Goal: Information Seeking & Learning: Find specific page/section

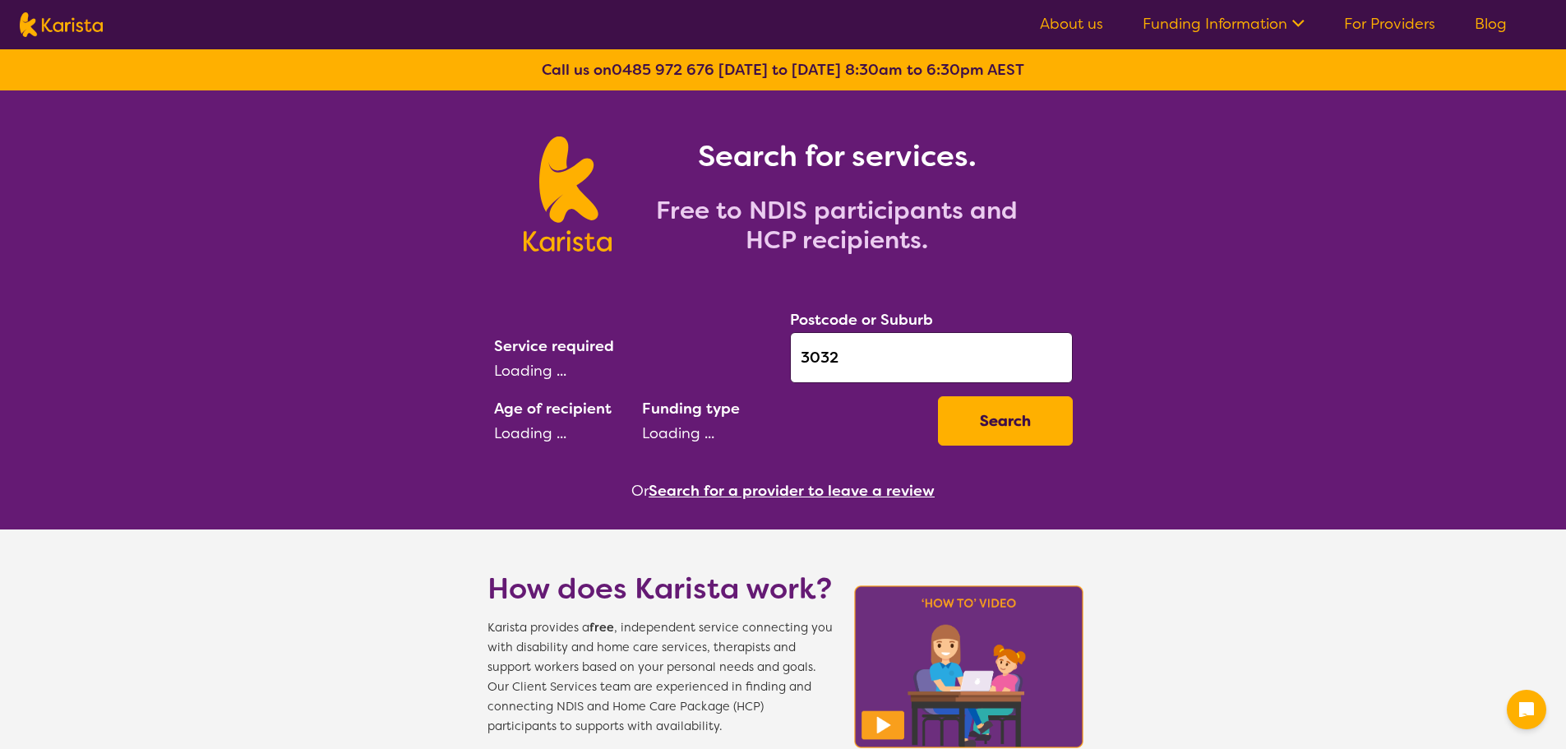
select select "AD"
select select "NDIS"
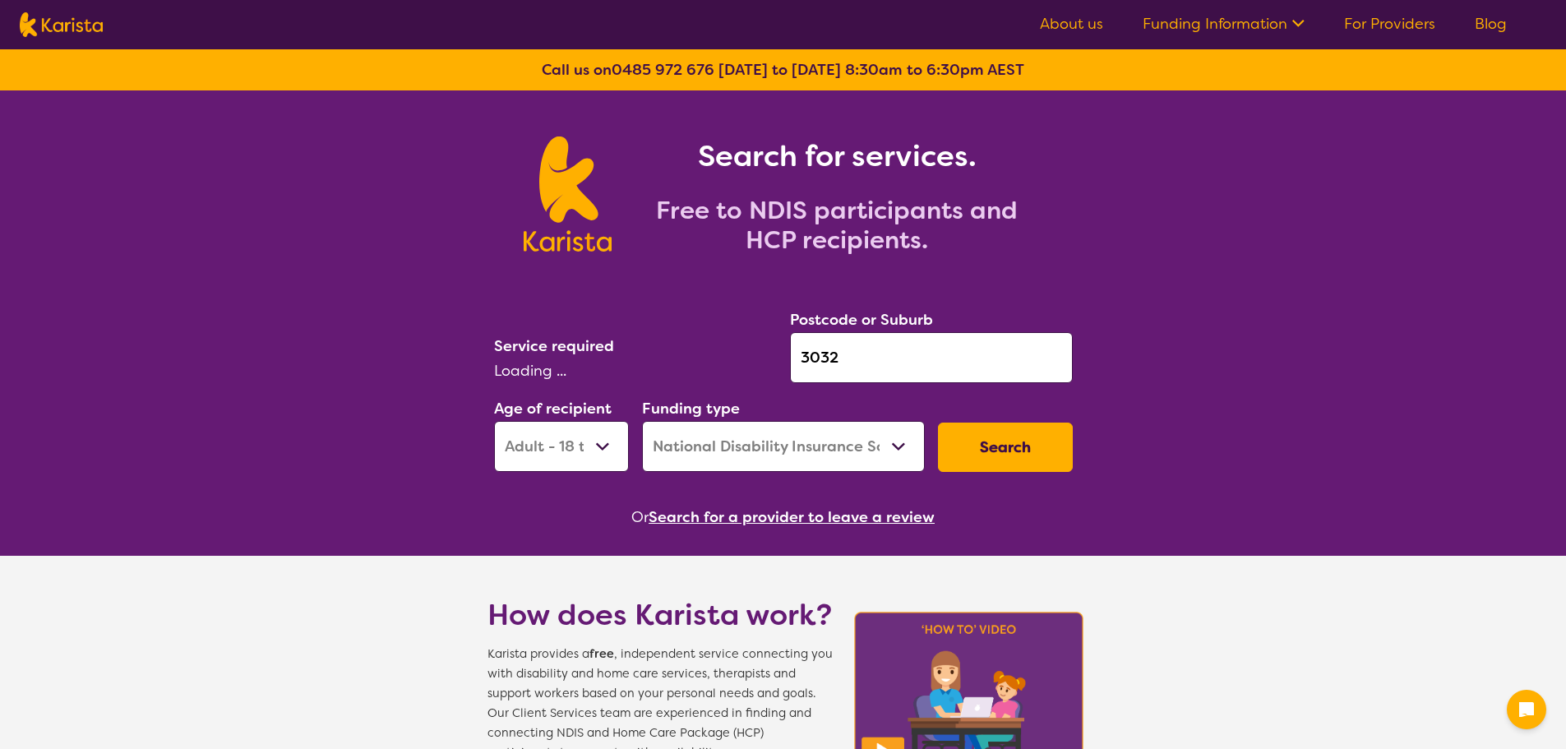
select select "Support worker"
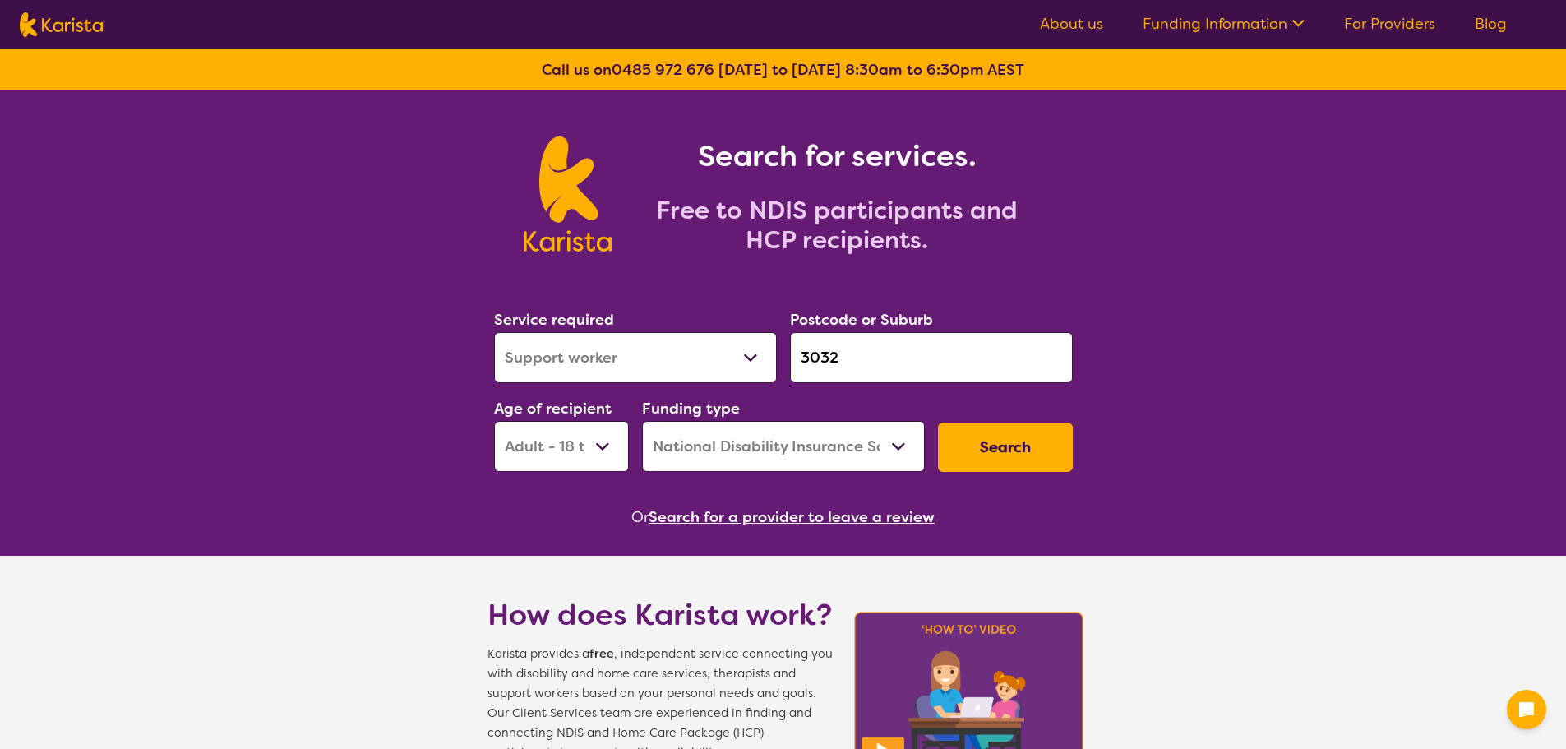
click at [682, 518] on button "Search for a provider to leave a review" at bounding box center [792, 517] width 286 height 25
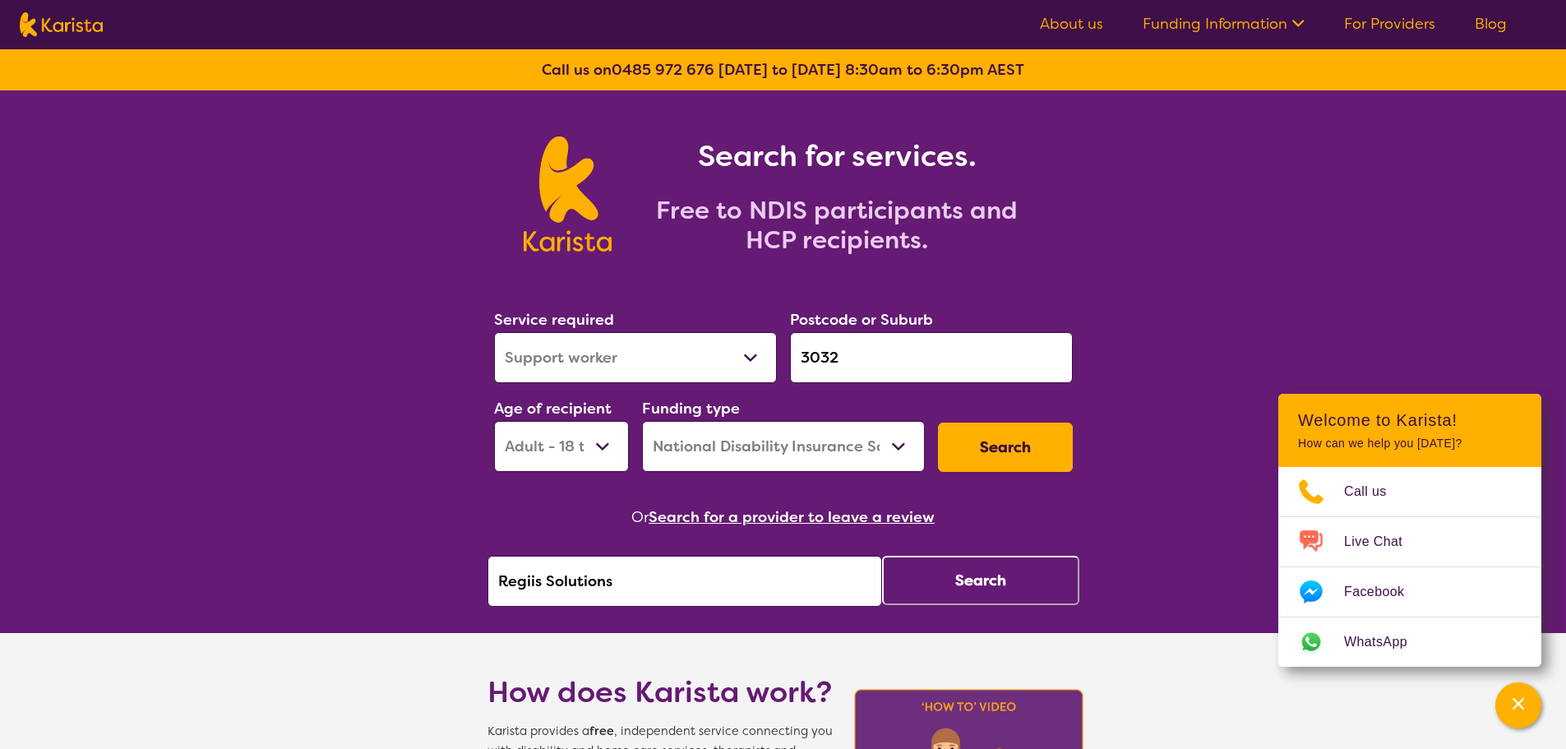
drag, startPoint x: 679, startPoint y: 570, endPoint x: 389, endPoint y: 576, distance: 290.3
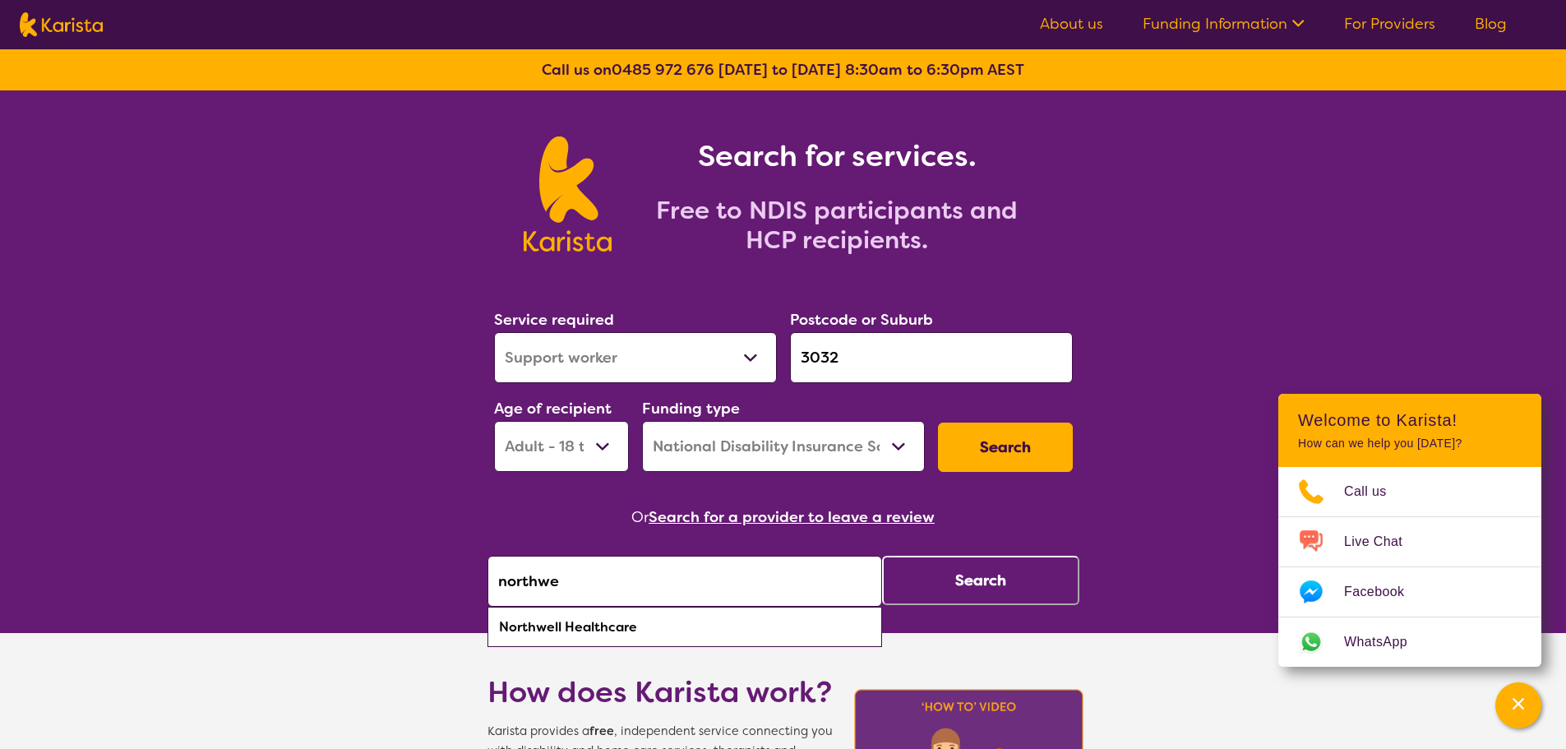
drag, startPoint x: 667, startPoint y: 635, endPoint x: 848, endPoint y: 611, distance: 183.3
click at [672, 633] on div "Northwell Healthcare" at bounding box center [685, 627] width 378 height 31
type input "Northwell Healthcare"
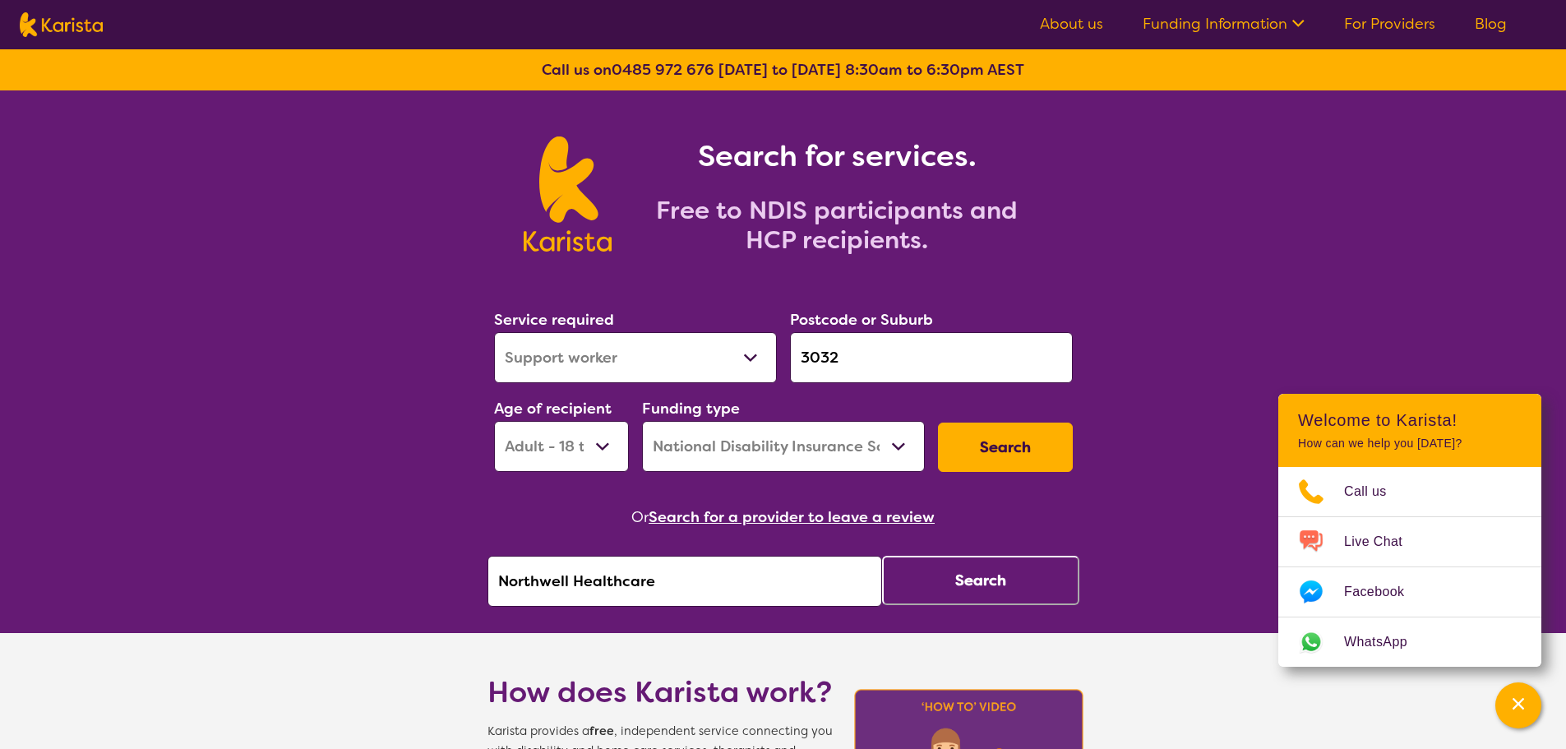
click at [1000, 589] on button "Search" at bounding box center [980, 580] width 197 height 49
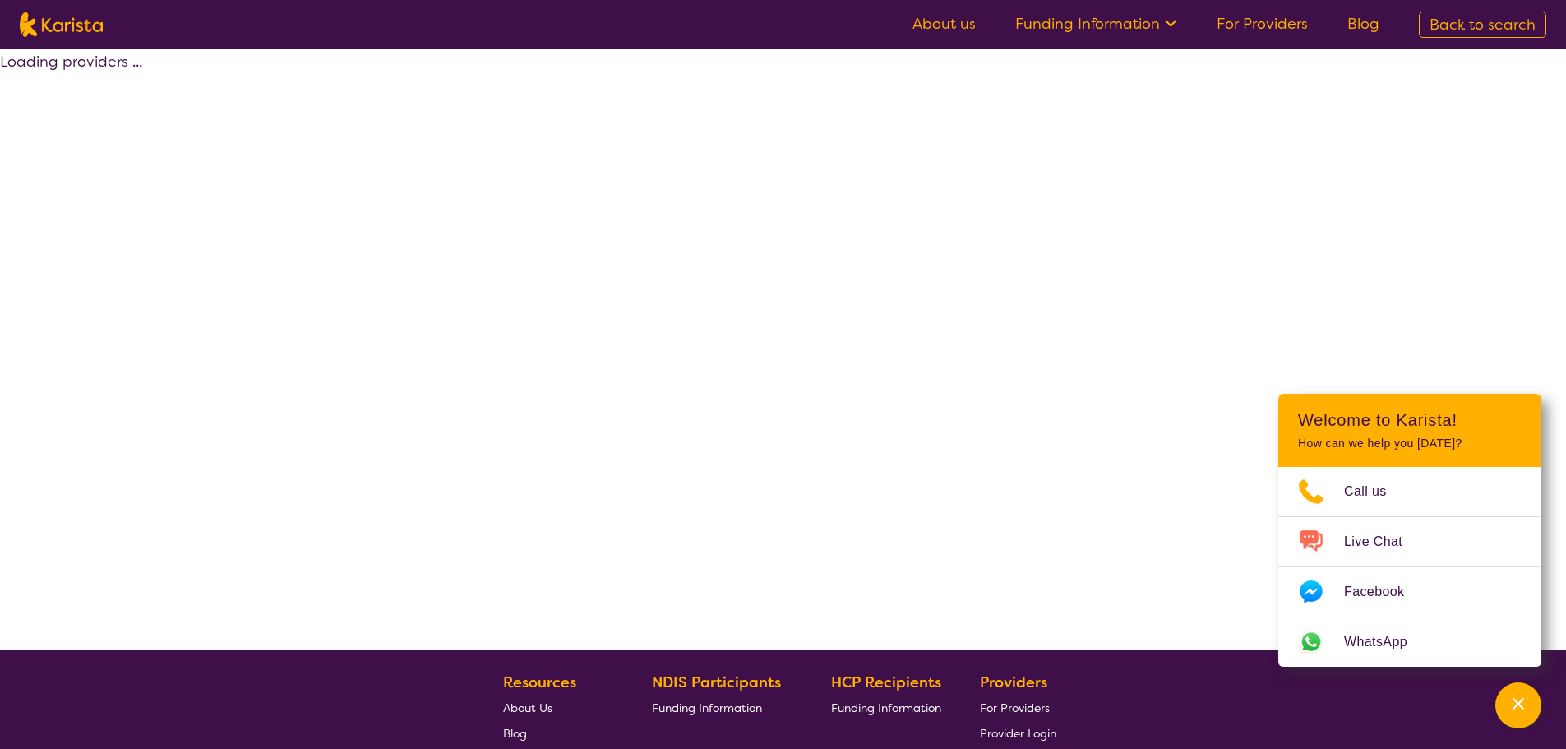
select select "by_score"
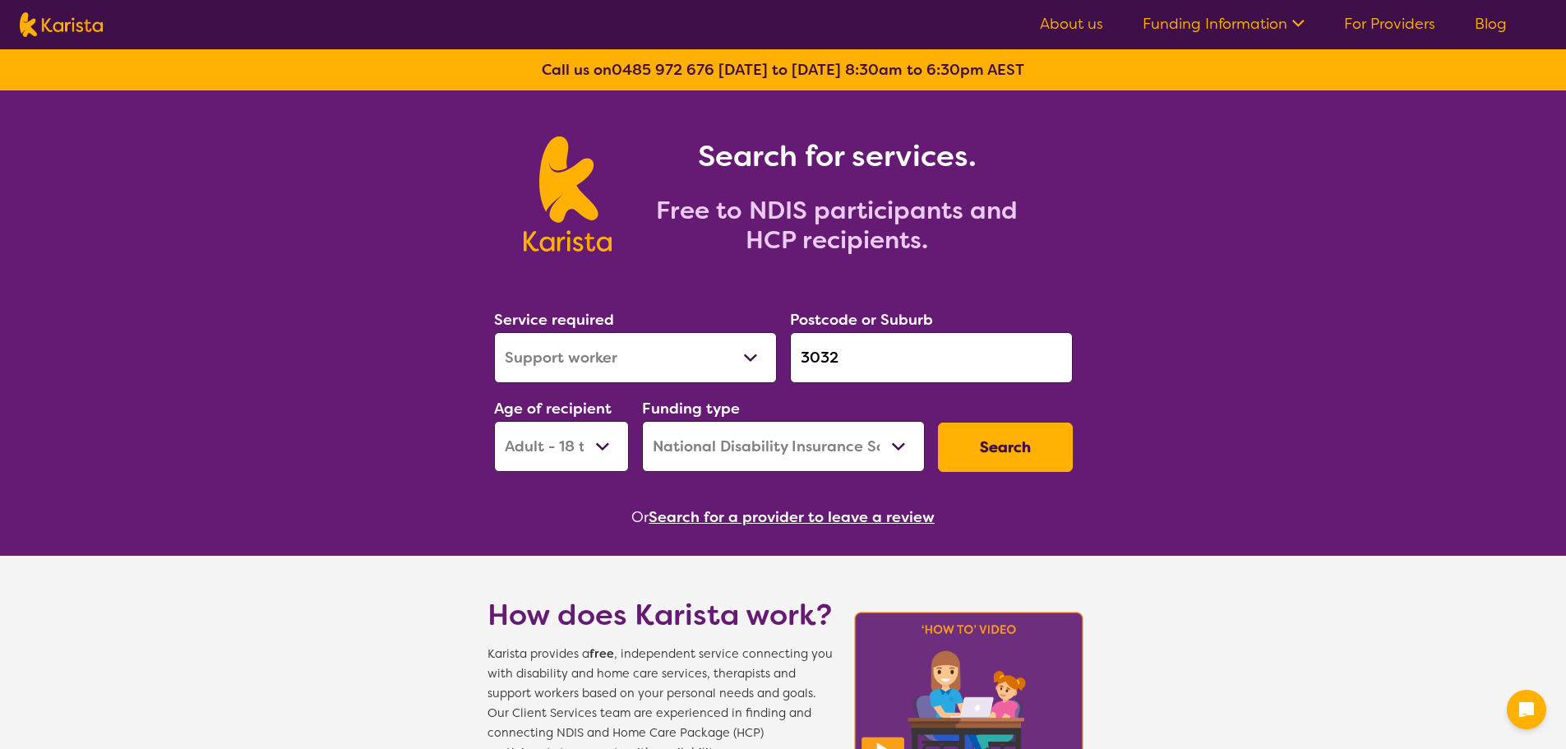
select select "Support worker"
select select "AD"
select select "NDIS"
click at [1381, 22] on link "For Providers" at bounding box center [1389, 24] width 91 height 20
click at [1358, 17] on link "For Providers" at bounding box center [1389, 24] width 91 height 20
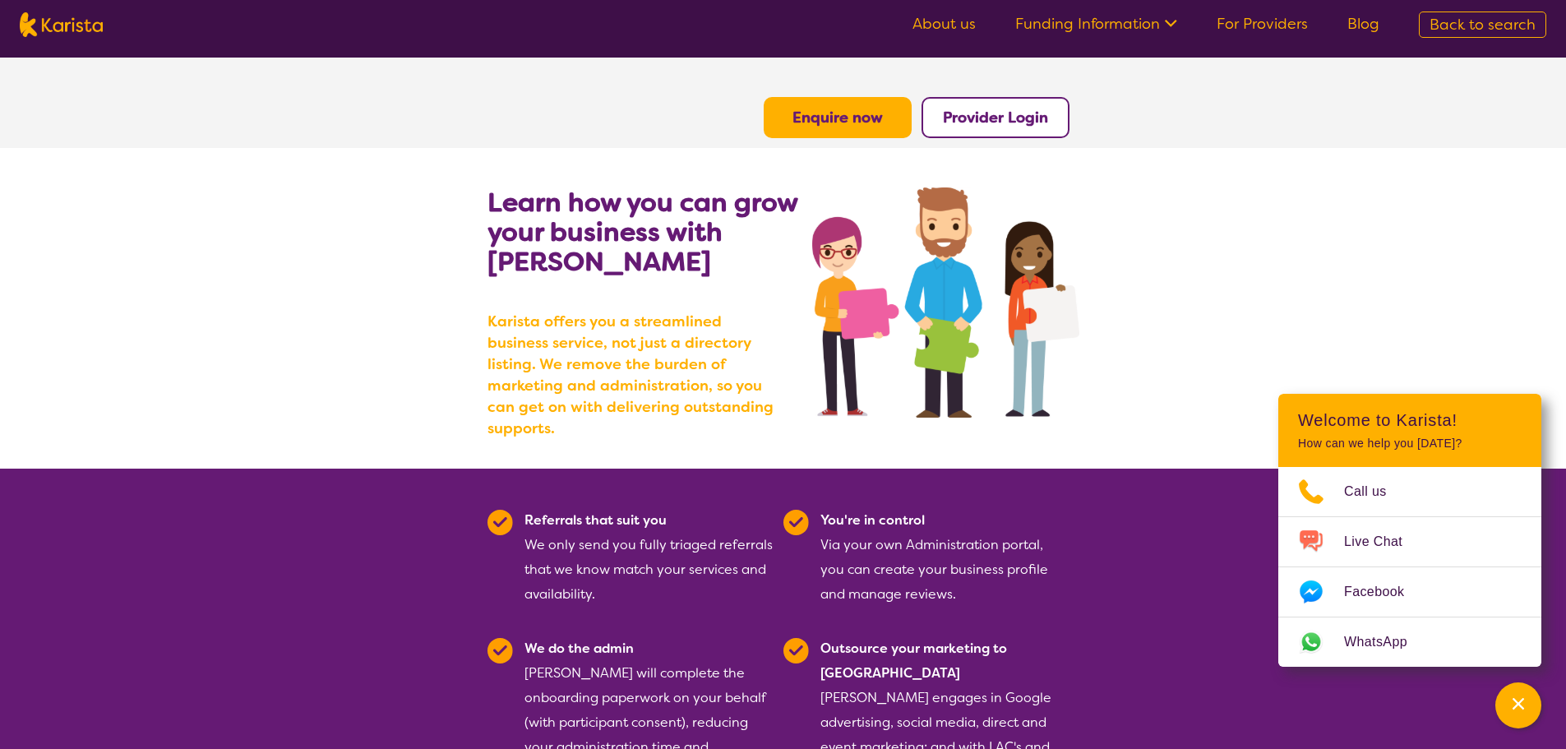
click at [987, 108] on b "Provider Login" at bounding box center [995, 118] width 105 height 20
click at [46, 17] on img at bounding box center [61, 24] width 83 height 25
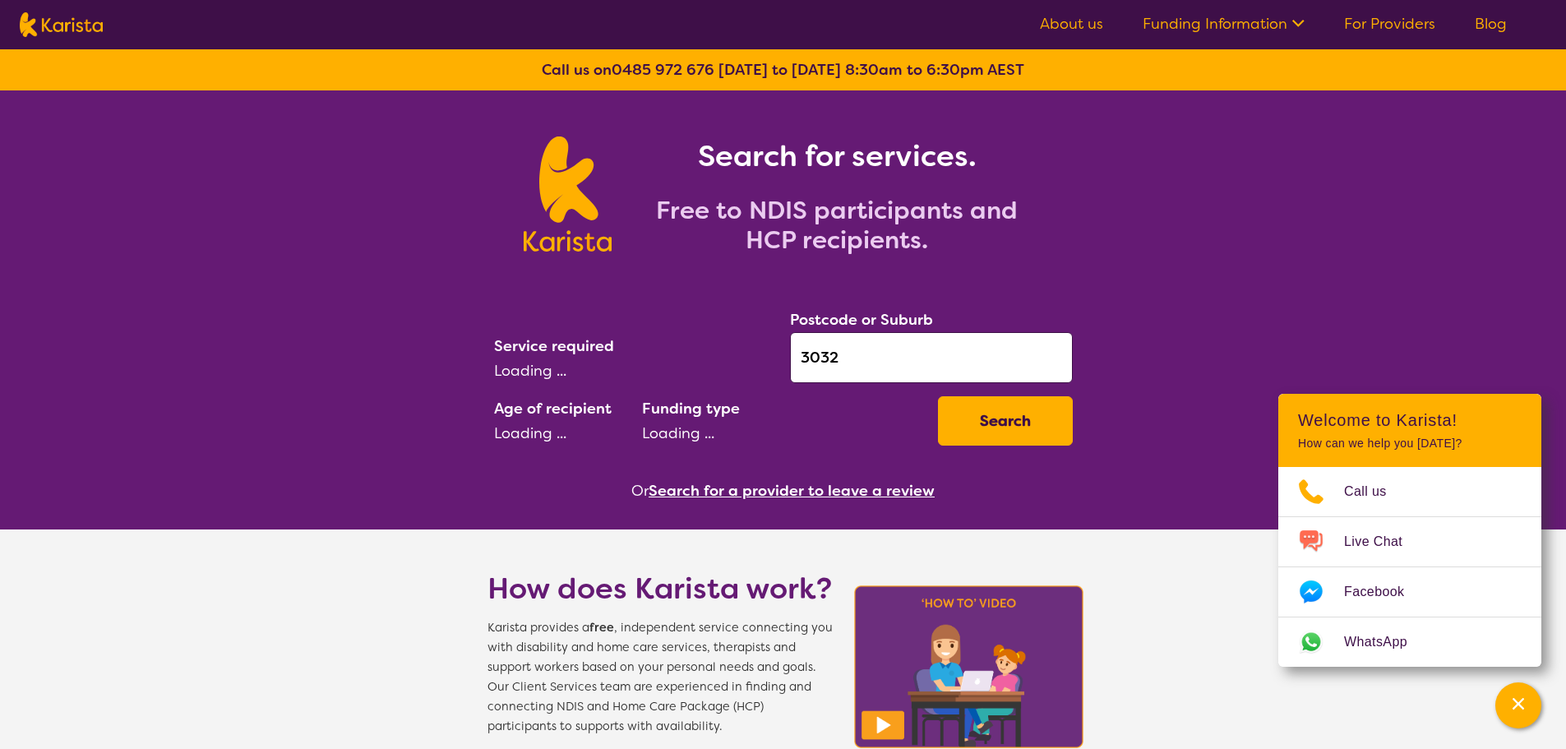
select select "AD"
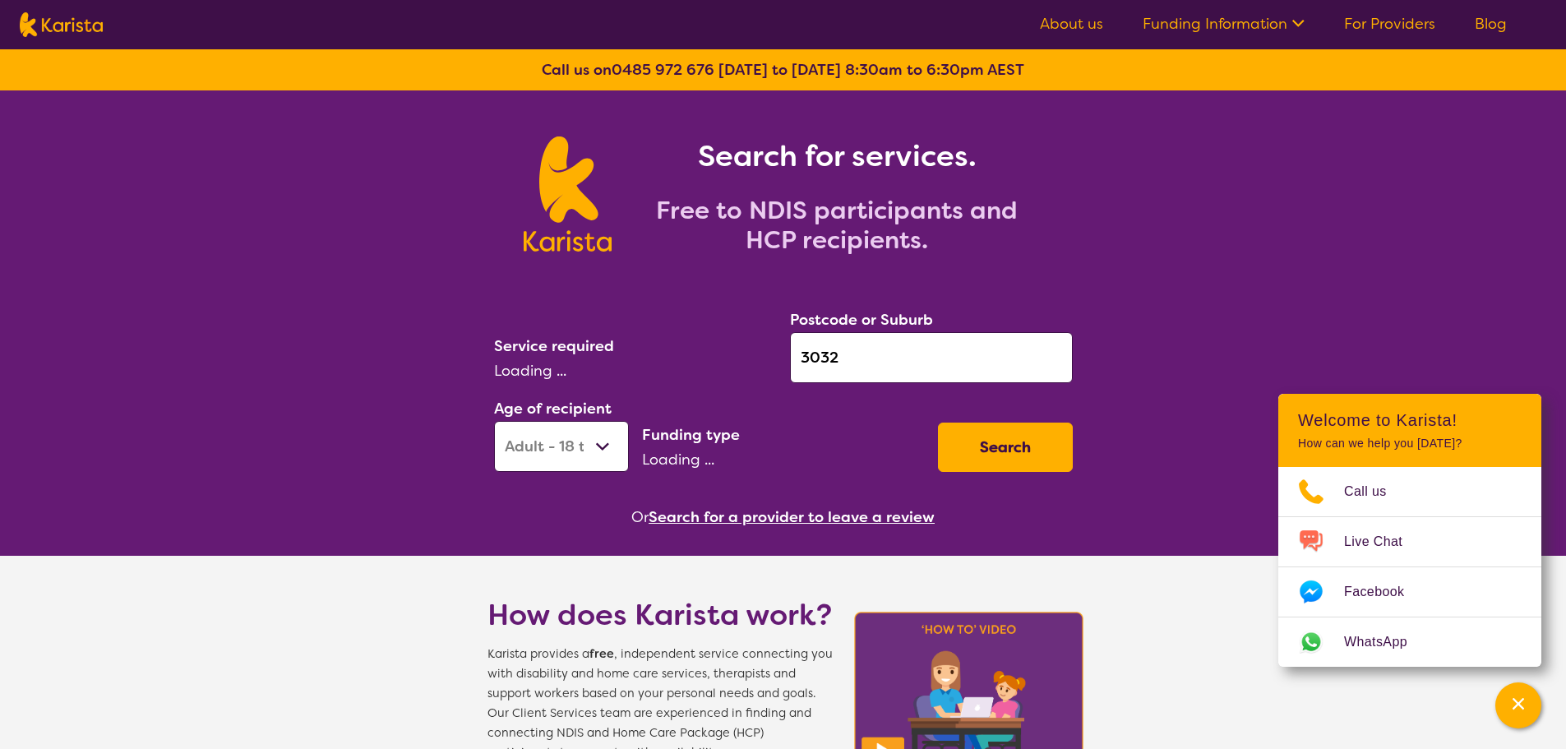
select select "Support worker"
select select "NDIS"
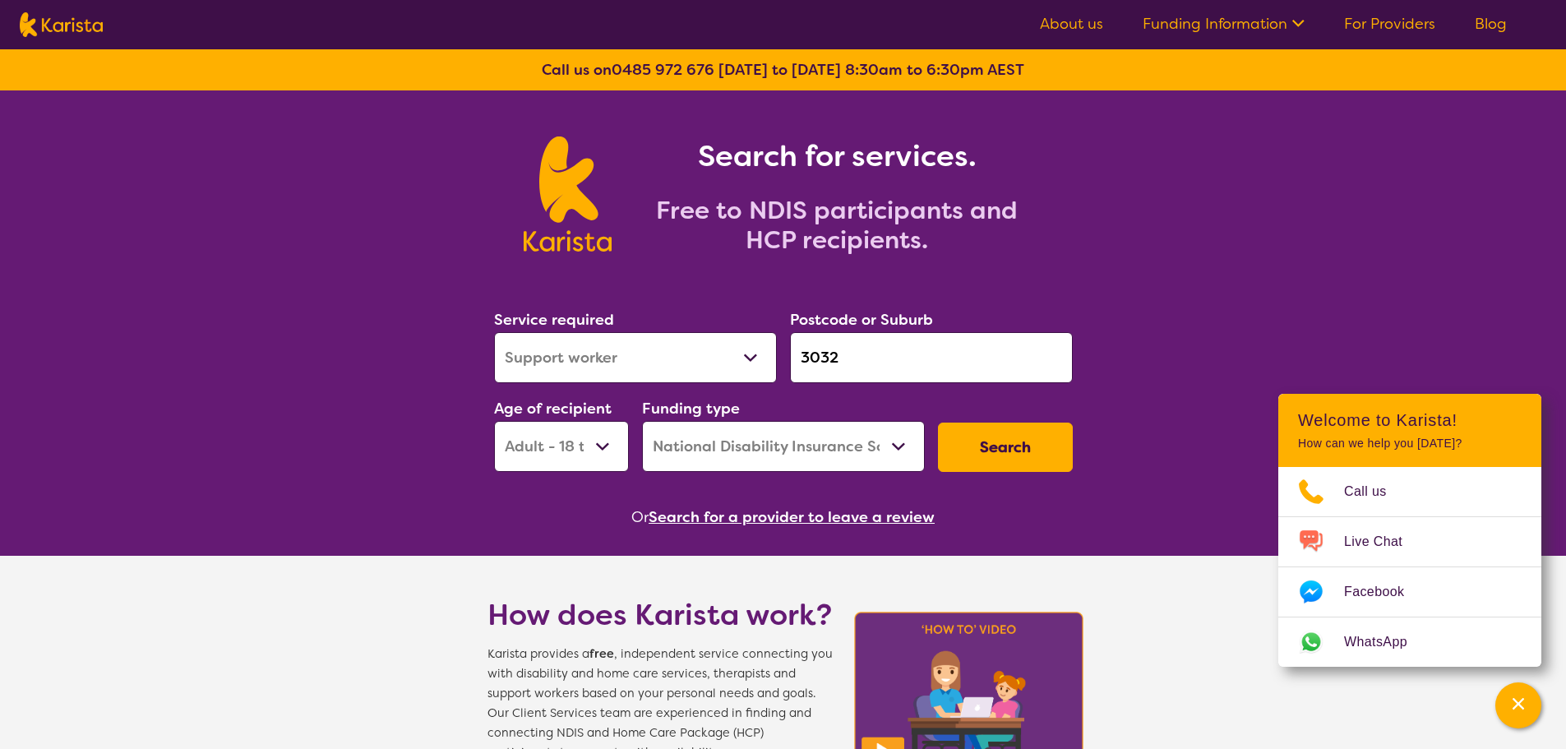
click at [675, 350] on select "Allied Health Assistant Assessment (ADHD or Autism) Behaviour support Counselli…" at bounding box center [635, 357] width 283 height 51
select select "Psychology"
click at [494, 332] on select "Allied Health Assistant Assessment (ADHD or Autism) Behaviour support Counselli…" at bounding box center [635, 357] width 283 height 51
drag, startPoint x: 915, startPoint y: 361, endPoint x: 608, endPoint y: 369, distance: 307.6
click at [609, 356] on div "Service required Allied Health Assistant Assessment (ADHD or Autism) Behaviour …" at bounding box center [784, 390] width 592 height 178
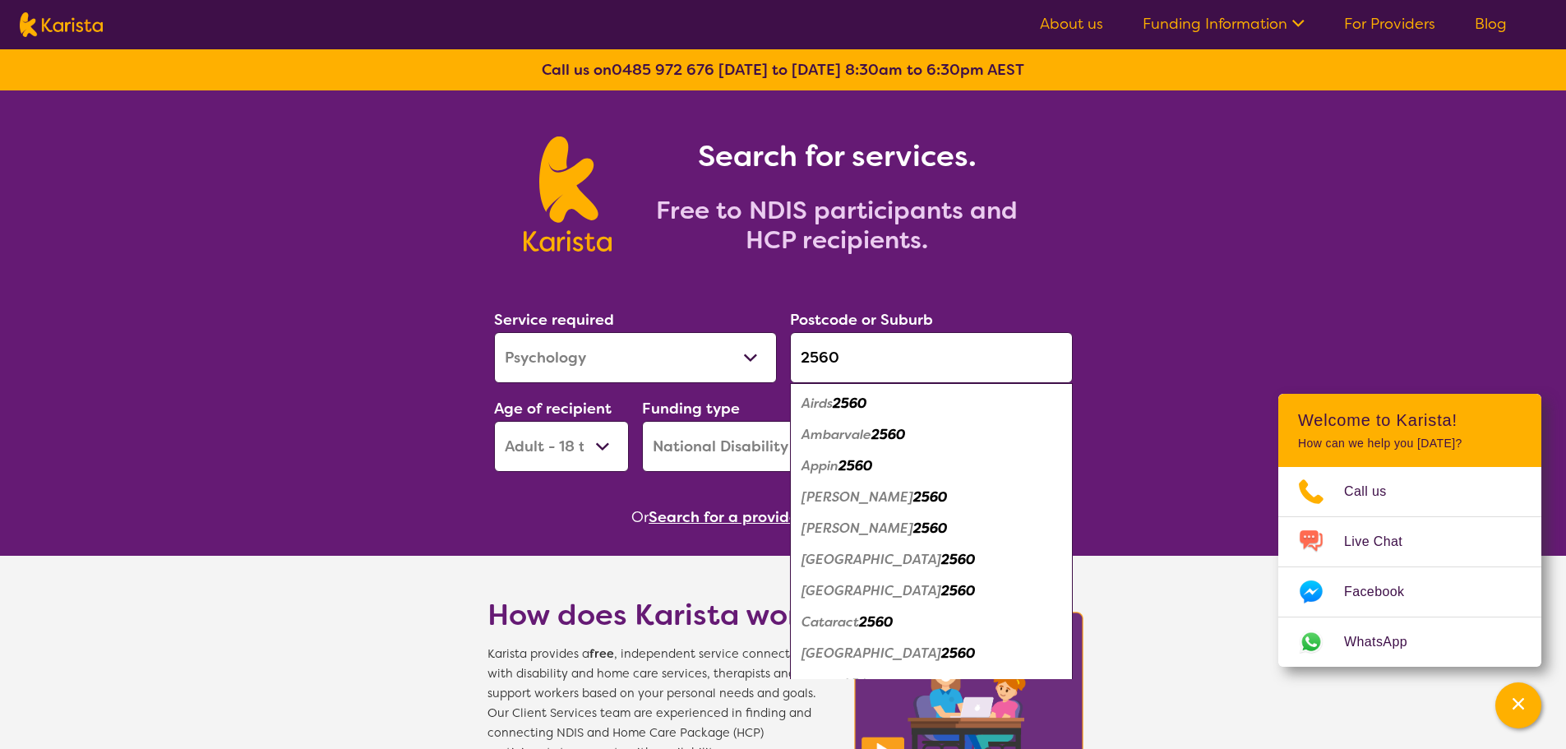
type input "2560"
click at [845, 573] on div "Campbelltown 2560" at bounding box center [931, 559] width 266 height 31
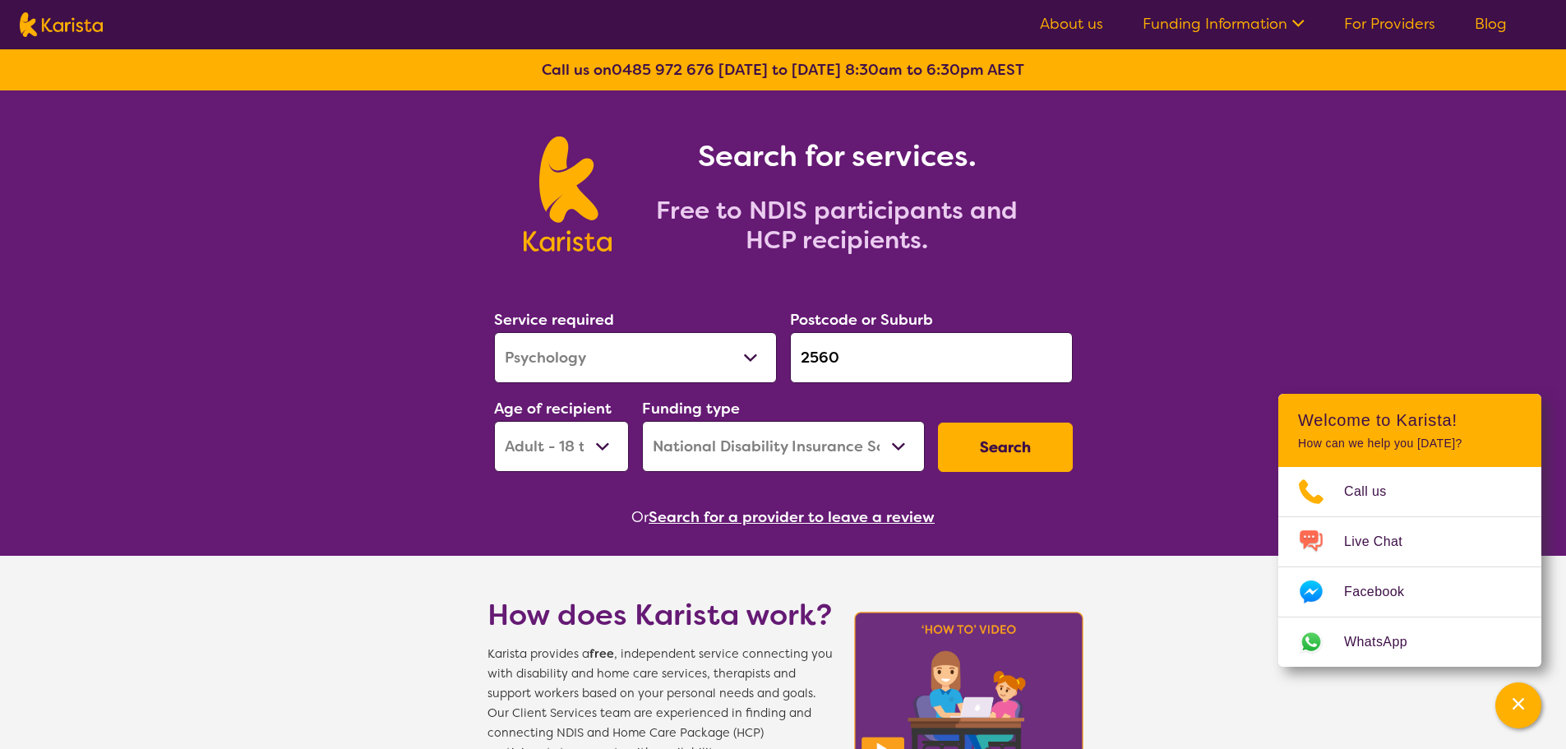
click at [1029, 451] on button "Search" at bounding box center [1005, 447] width 135 height 49
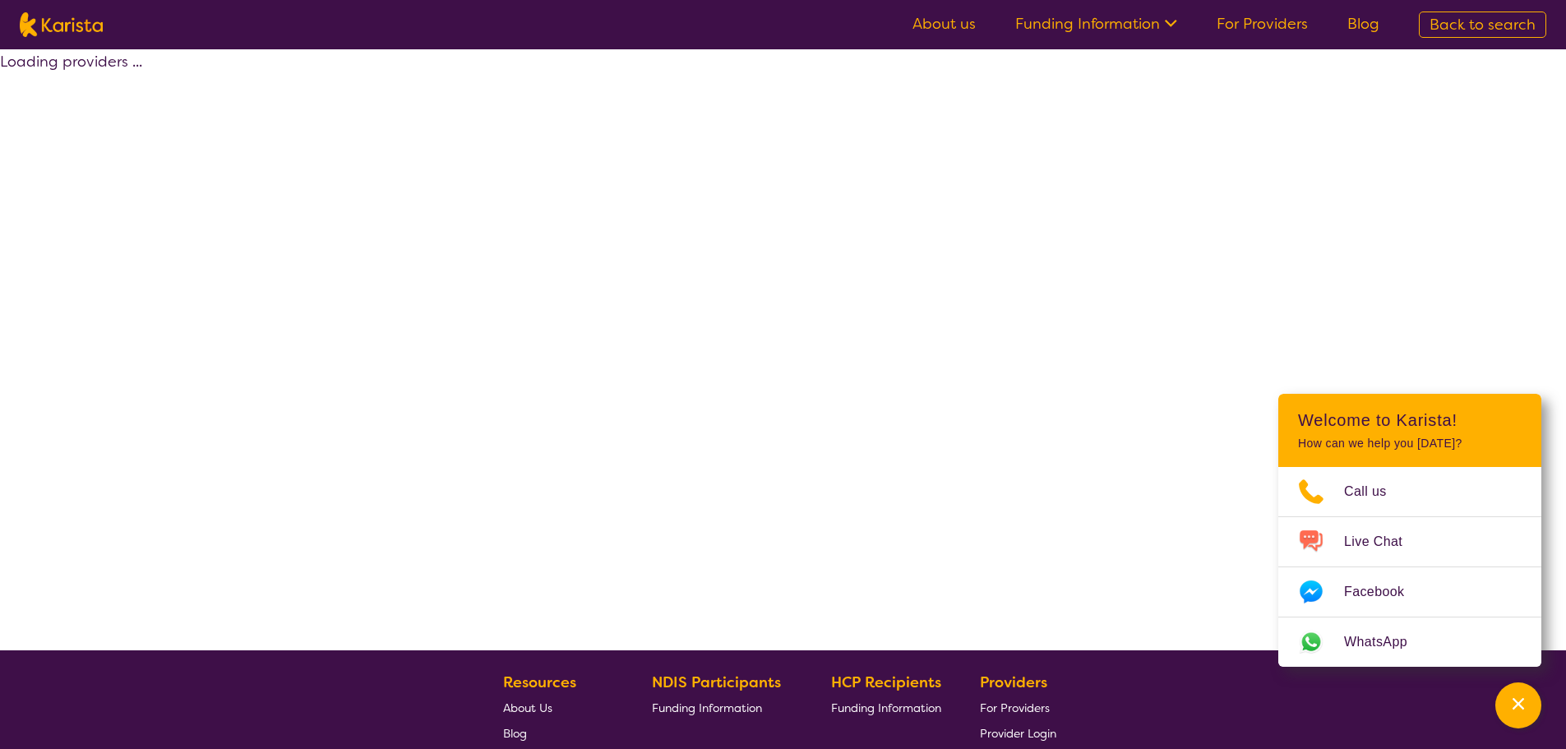
select select "by_score"
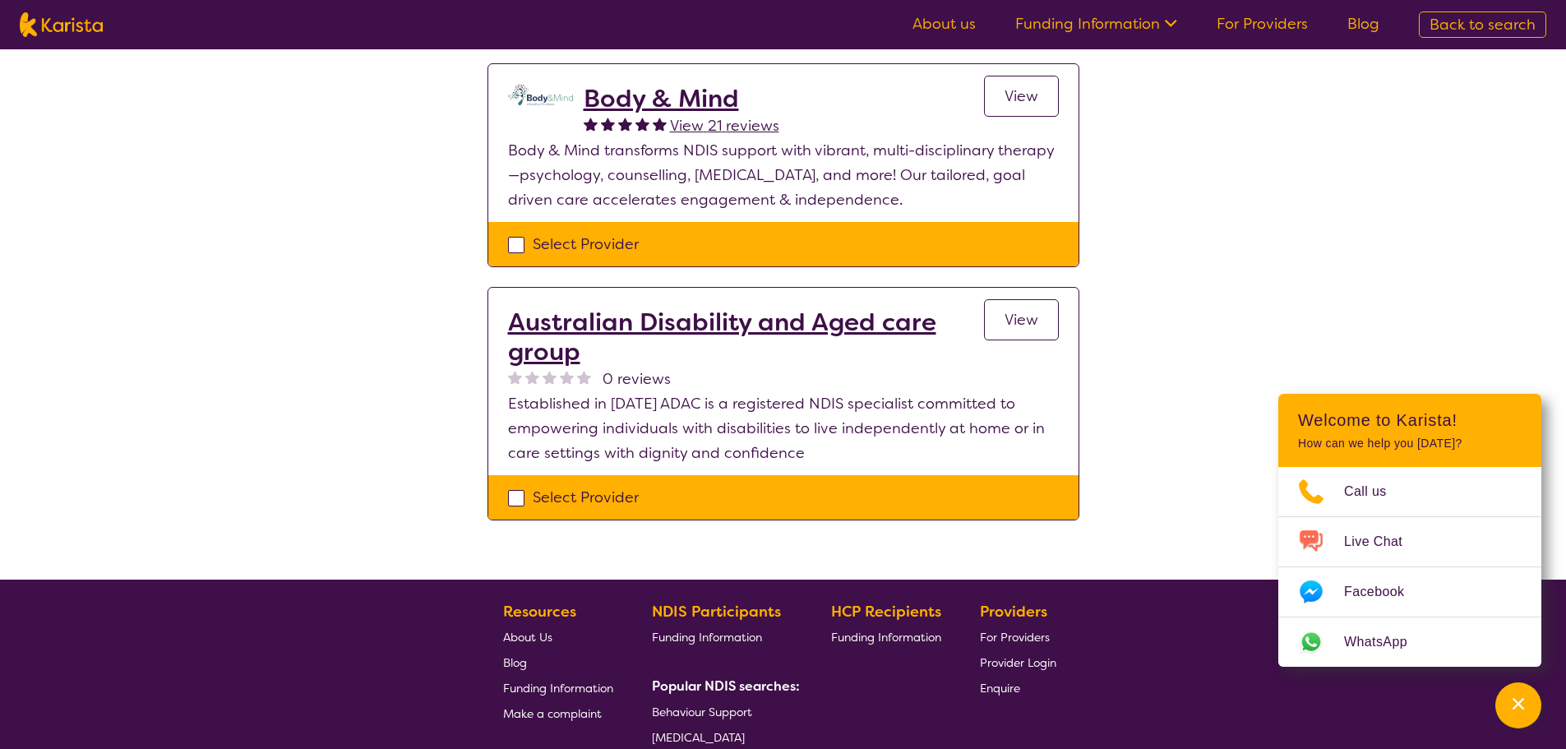
scroll to position [904, 0]
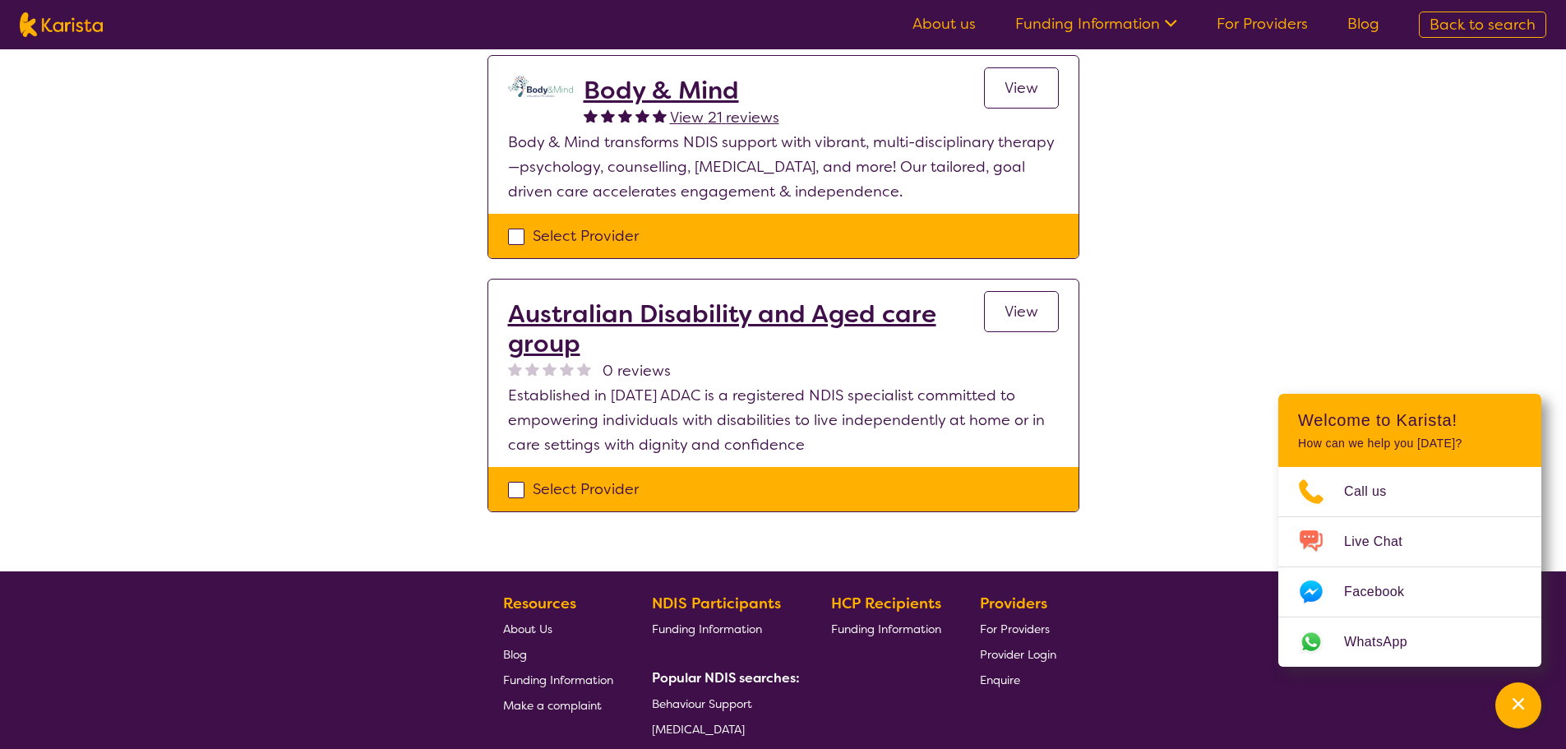
click at [734, 301] on h2 "Australian Disability and Aged care group" at bounding box center [746, 328] width 476 height 59
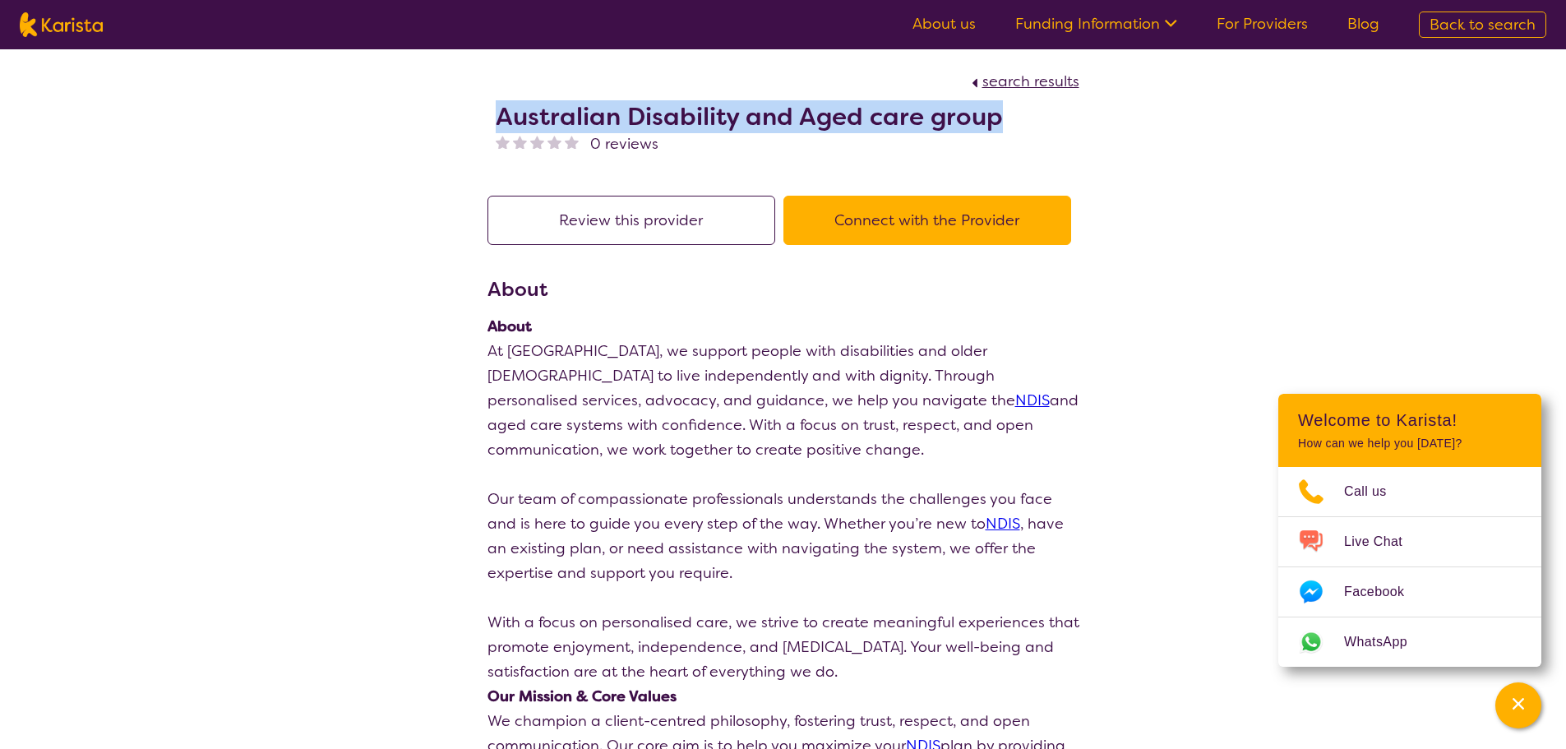
drag, startPoint x: 1066, startPoint y: 116, endPoint x: 478, endPoint y: 95, distance: 589.0
click at [478, 95] on section "search results Australian Disability and Aged care group 0 reviews" at bounding box center [783, 112] width 631 height 127
copy h2 "Australian Disability and Aged care group"
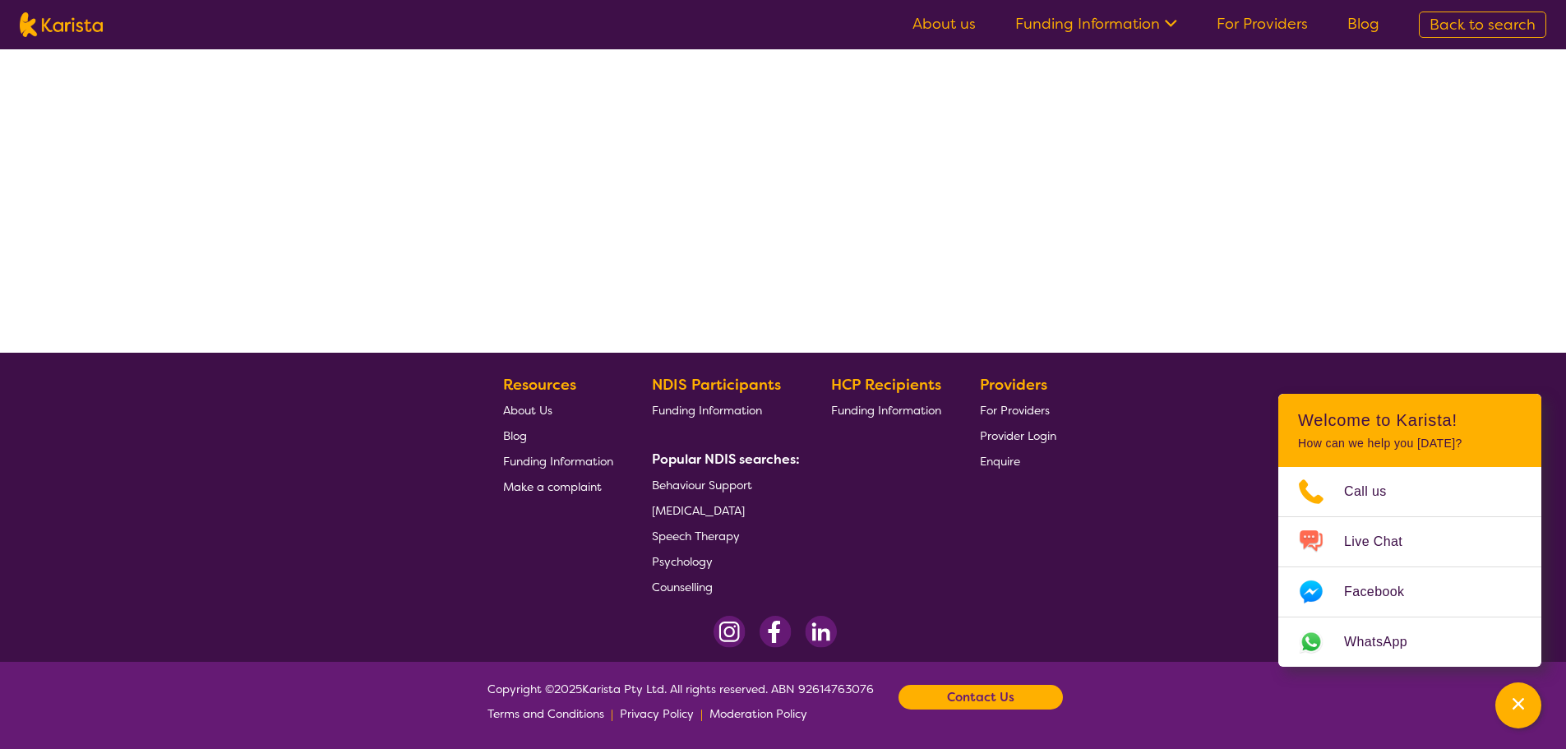
select select "by_score"
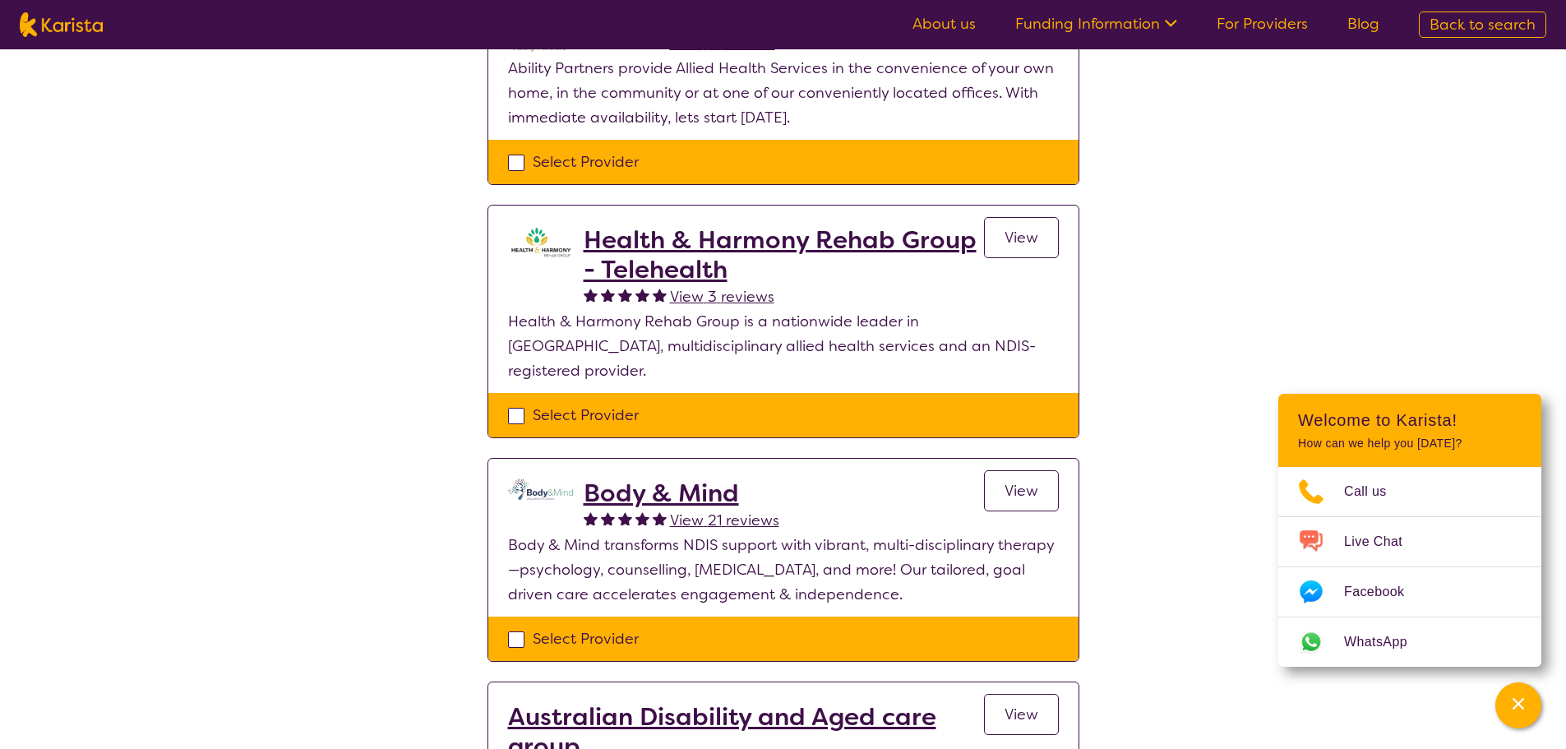
scroll to position [493, 0]
